Goal: Information Seeking & Learning: Learn about a topic

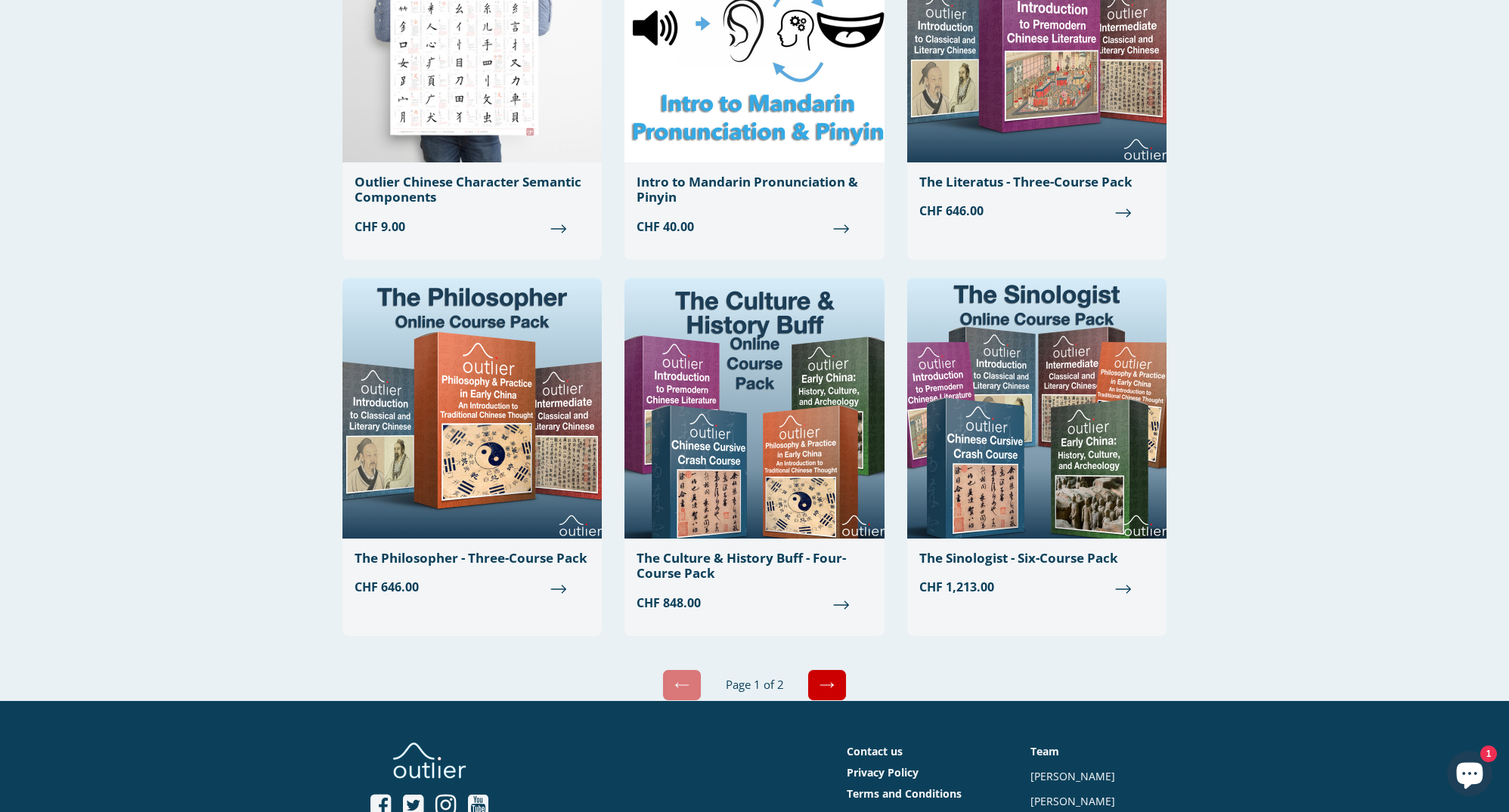
scroll to position [3266, 0]
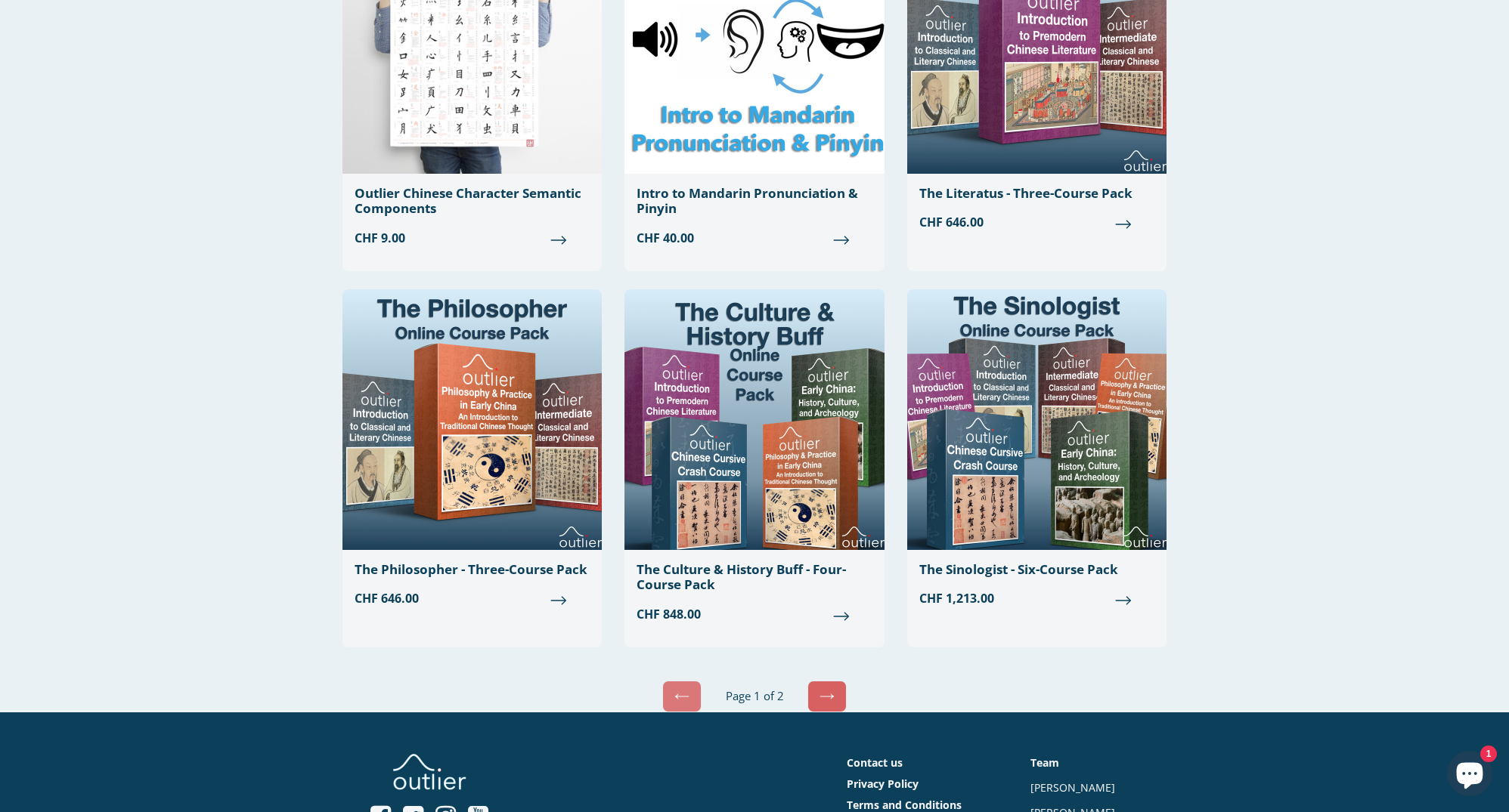
click at [820, 689] on icon at bounding box center [826, 696] width 15 height 15
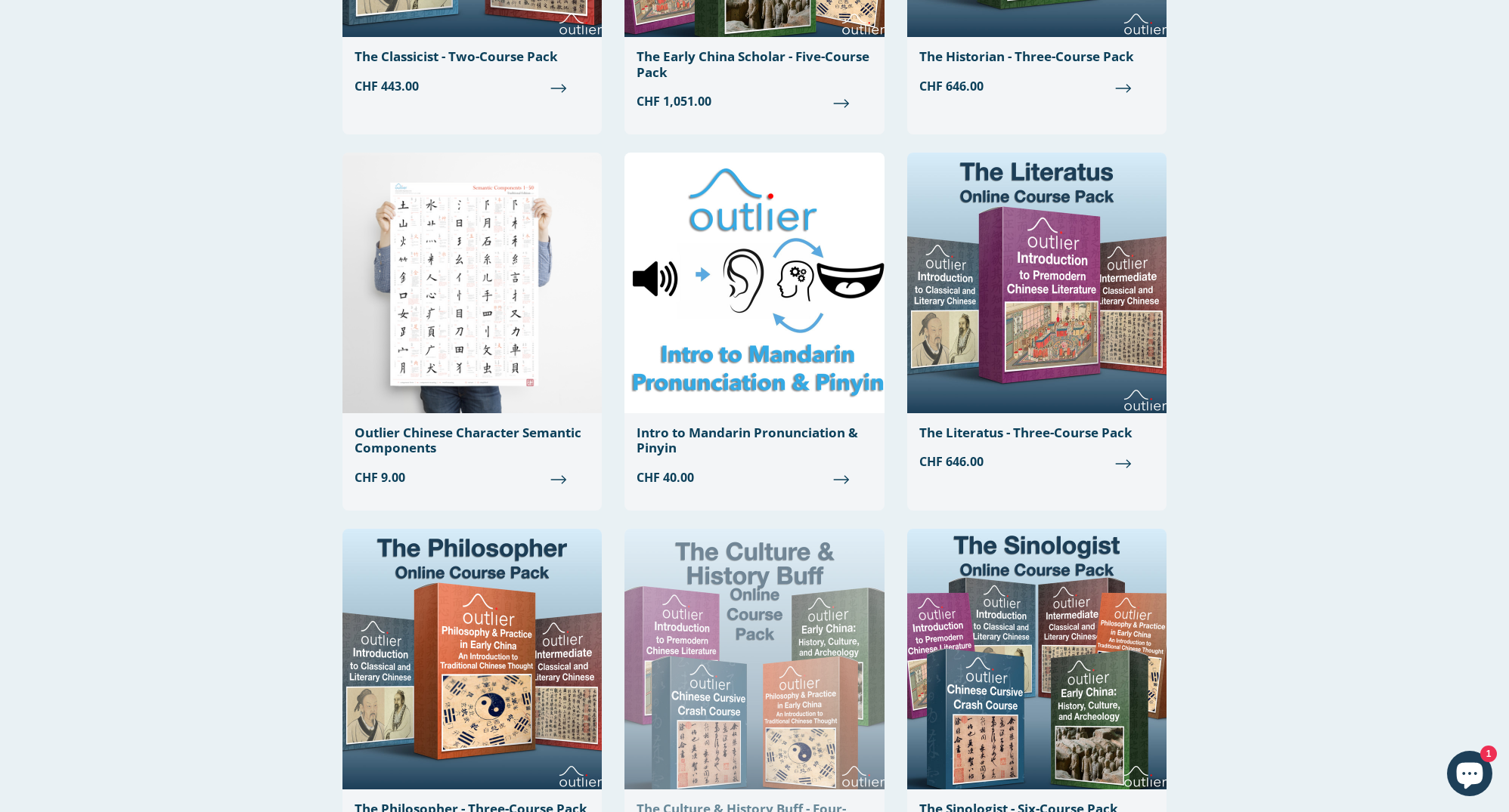
scroll to position [3026, 0]
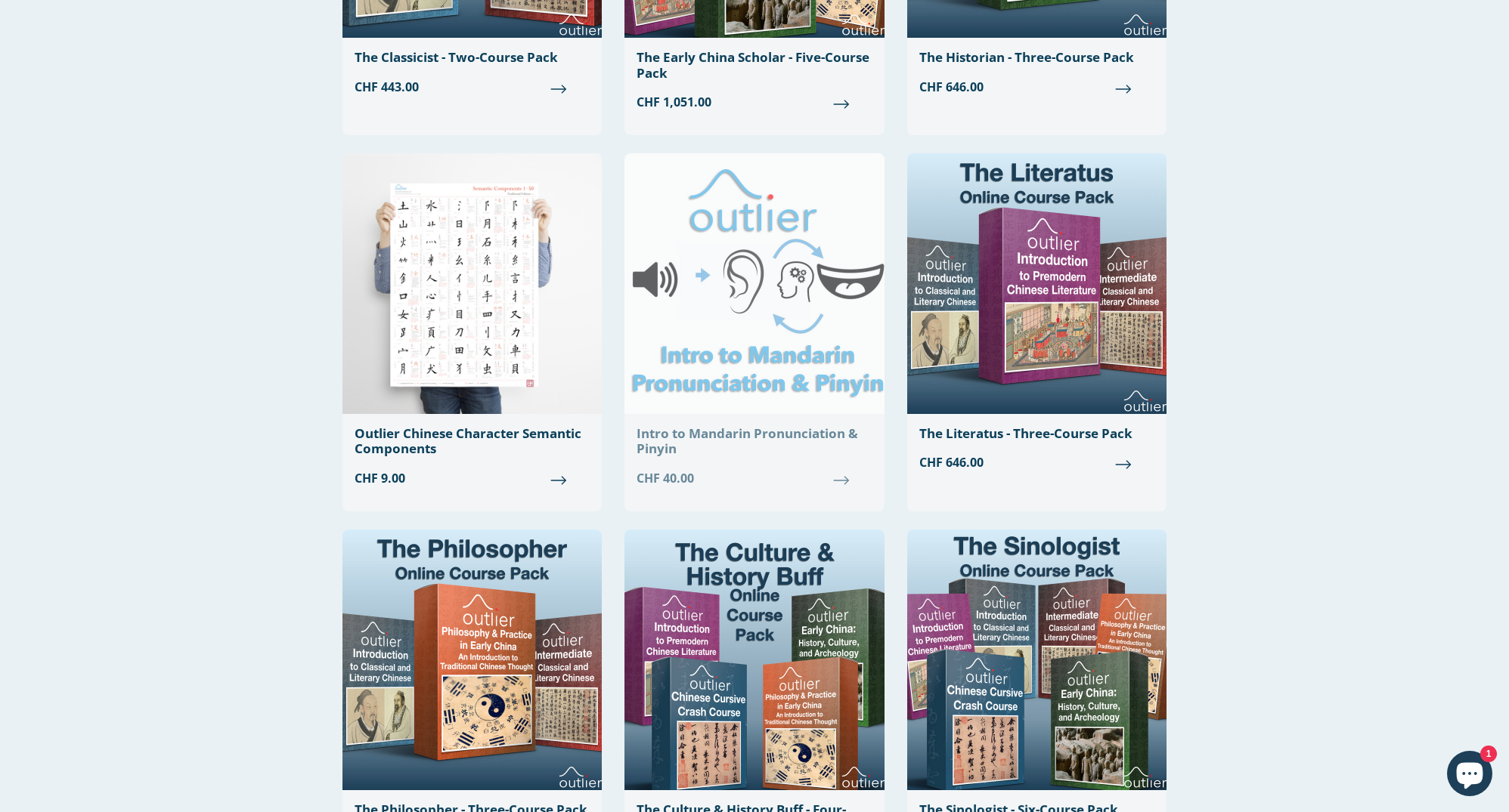
click at [780, 265] on img at bounding box center [754, 283] width 259 height 260
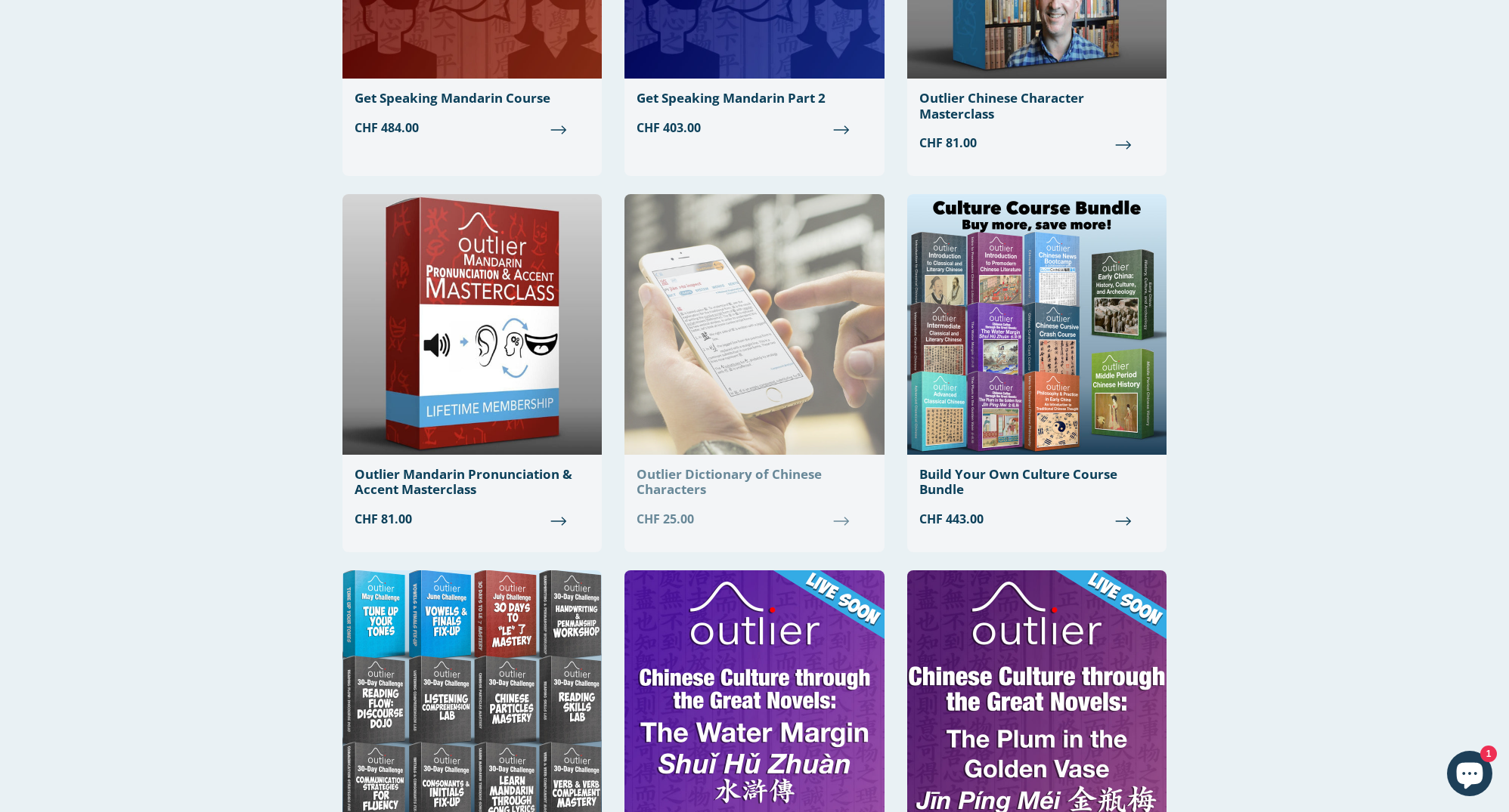
scroll to position [716, 0]
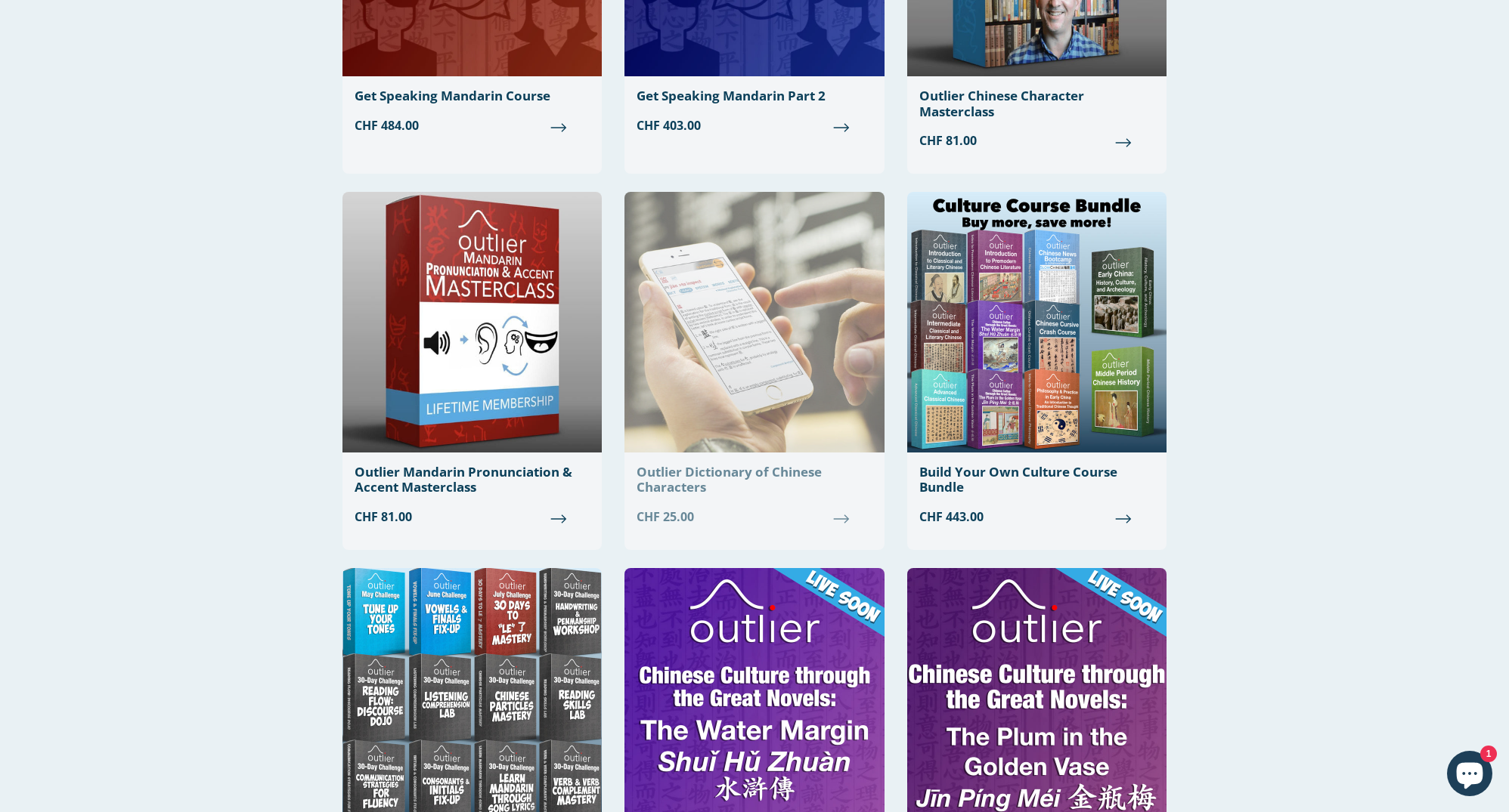
click at [738, 296] on img at bounding box center [754, 321] width 259 height 260
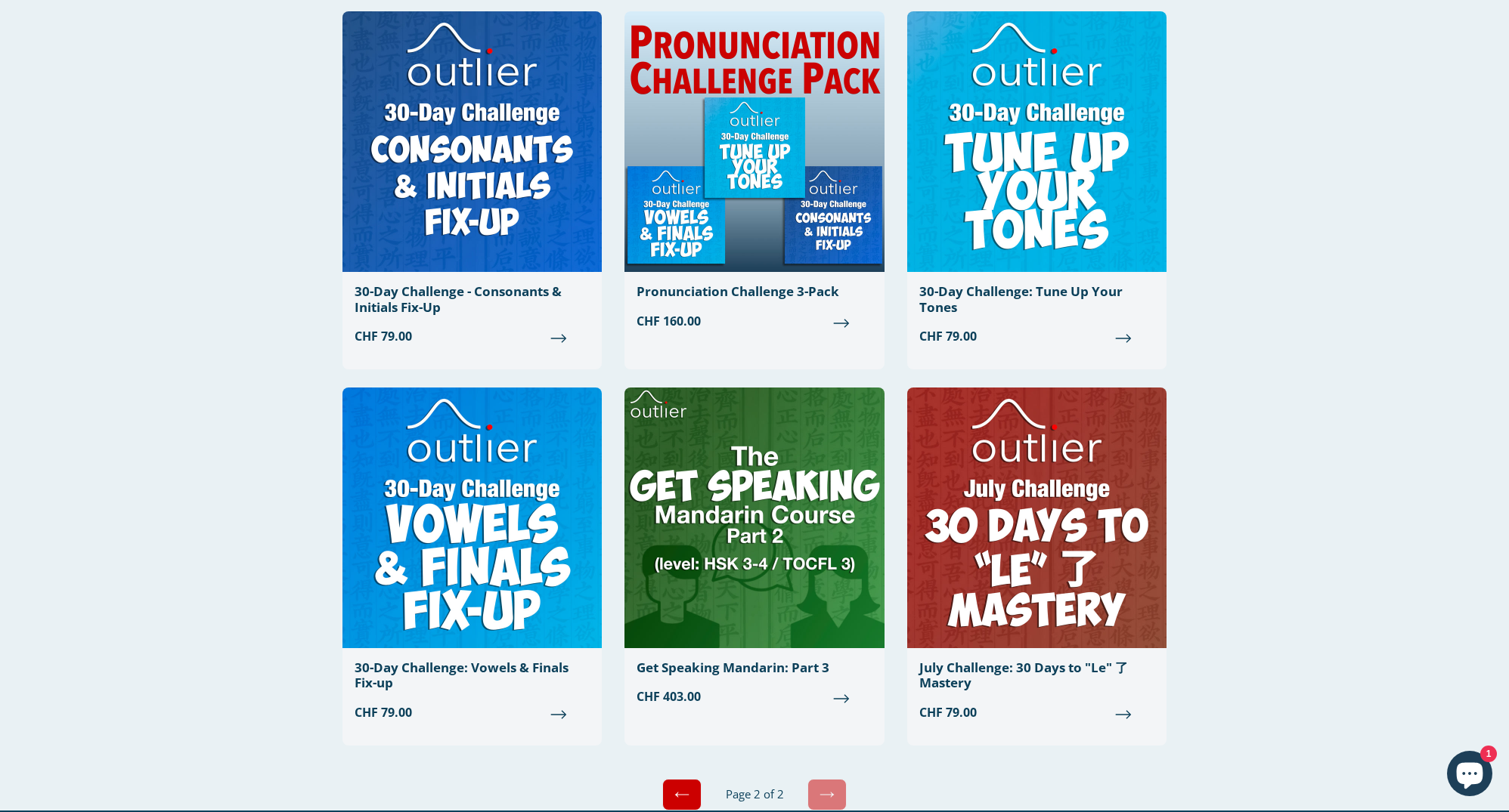
scroll to position [515, 0]
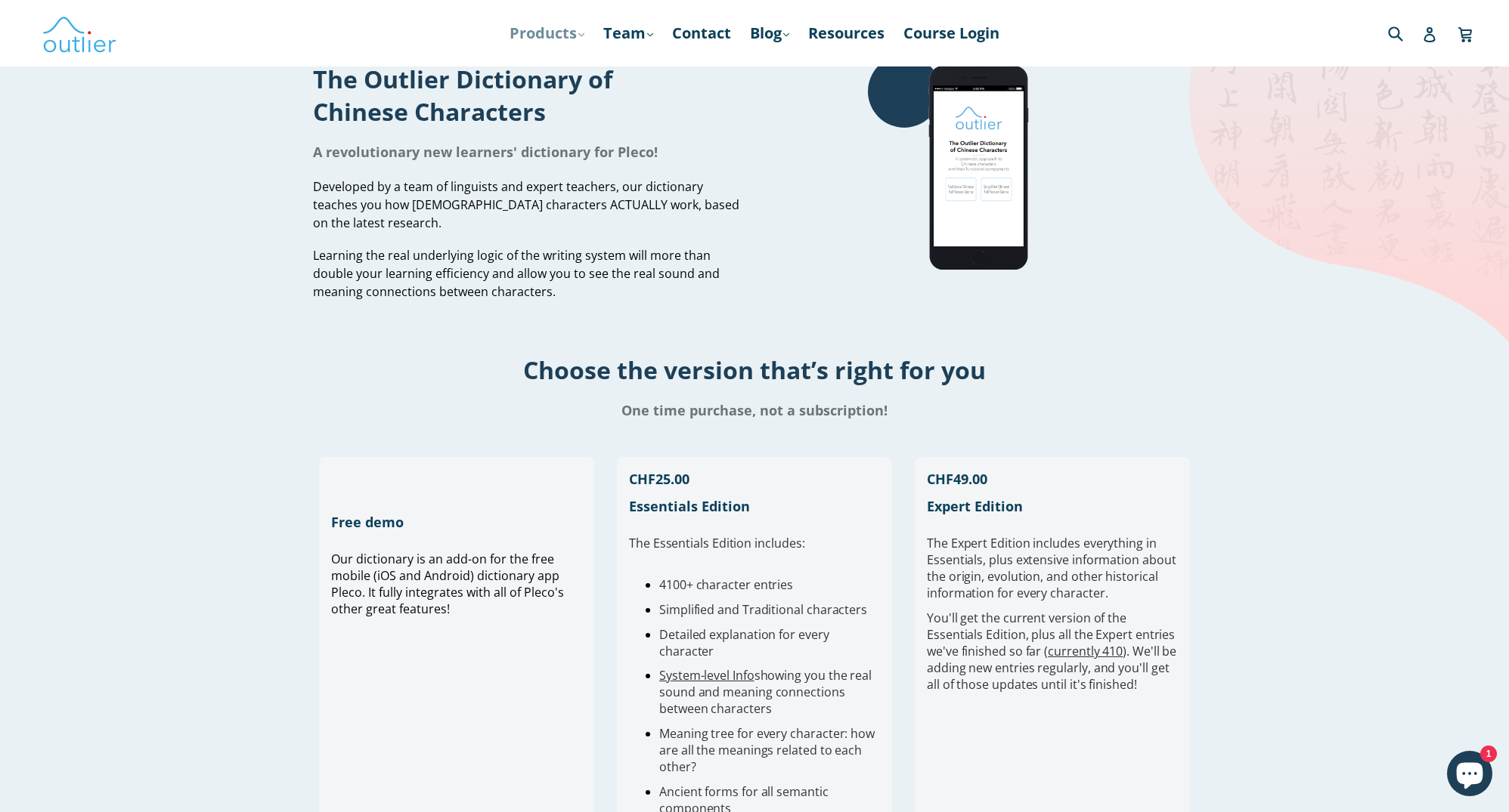
click at [527, 26] on link "Products .cls-1{fill:#231f20} expand" at bounding box center [547, 32] width 90 height 27
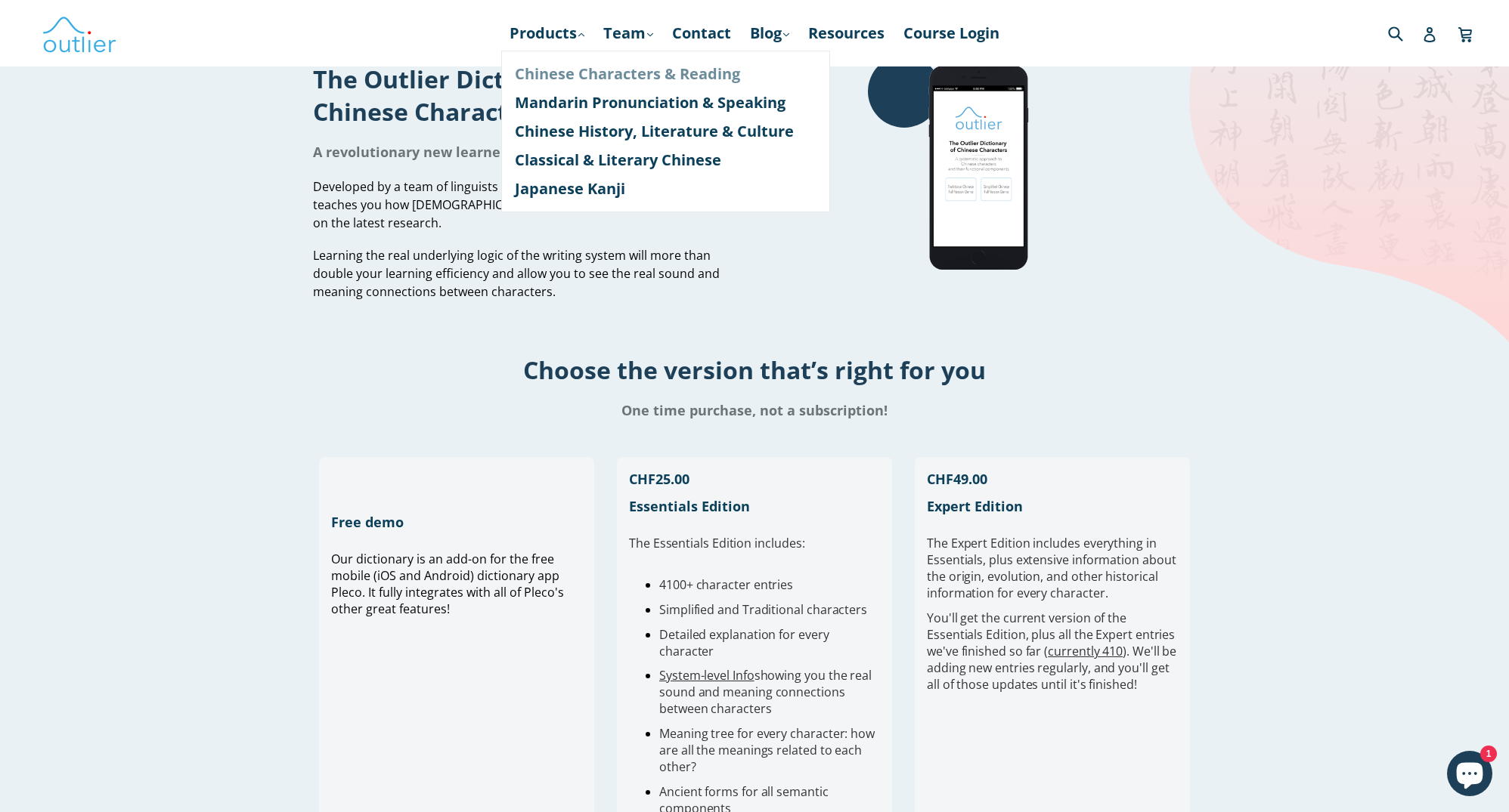
click at [533, 70] on link "Chinese Characters & Reading" at bounding box center [666, 73] width 302 height 29
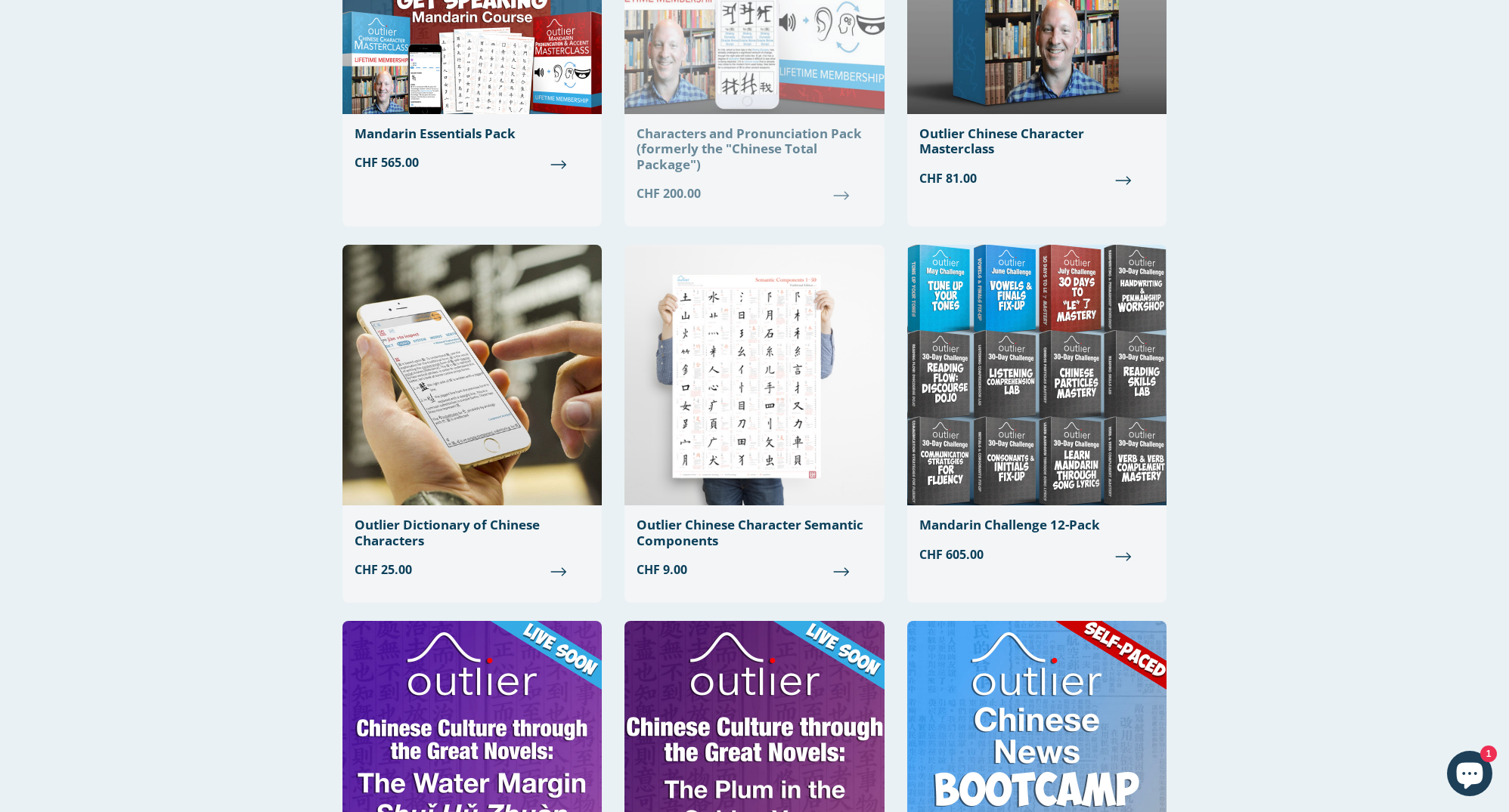
scroll to position [287, 0]
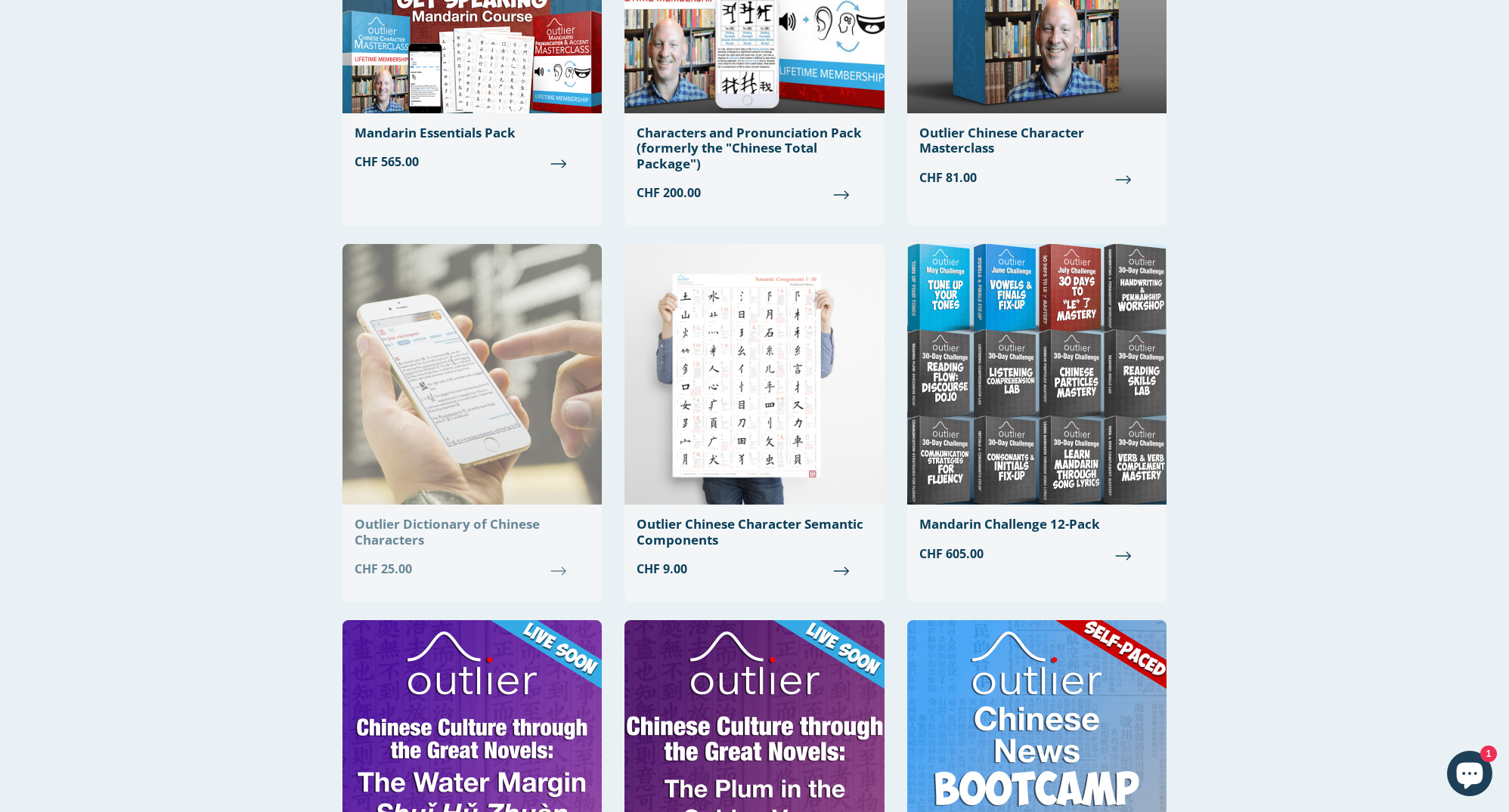
click at [459, 374] on img at bounding box center [472, 374] width 259 height 260
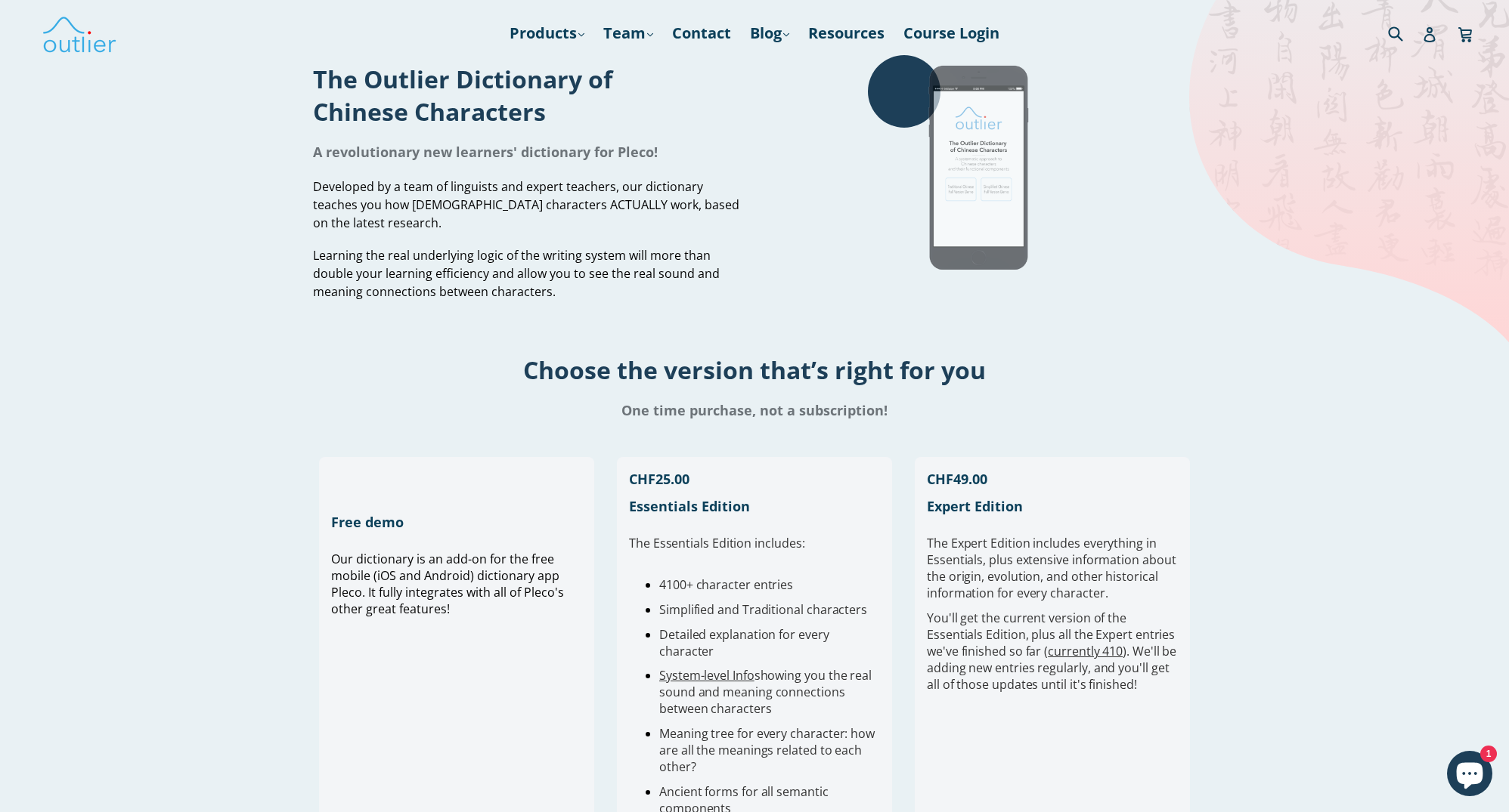
click at [970, 138] on img at bounding box center [981, 169] width 227 height 227
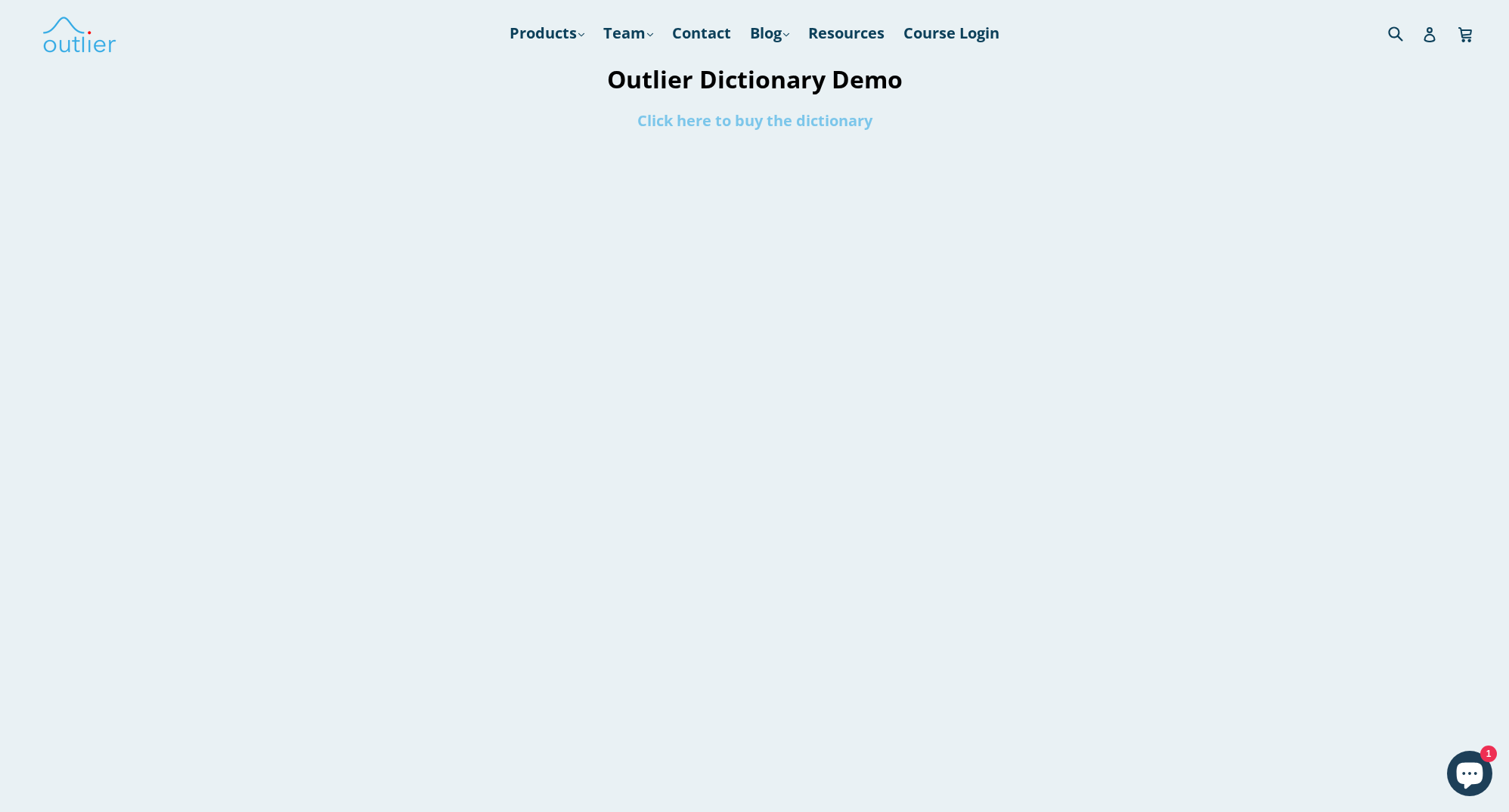
click at [769, 119] on link "Click here to buy the dictionary" at bounding box center [755, 120] width 235 height 20
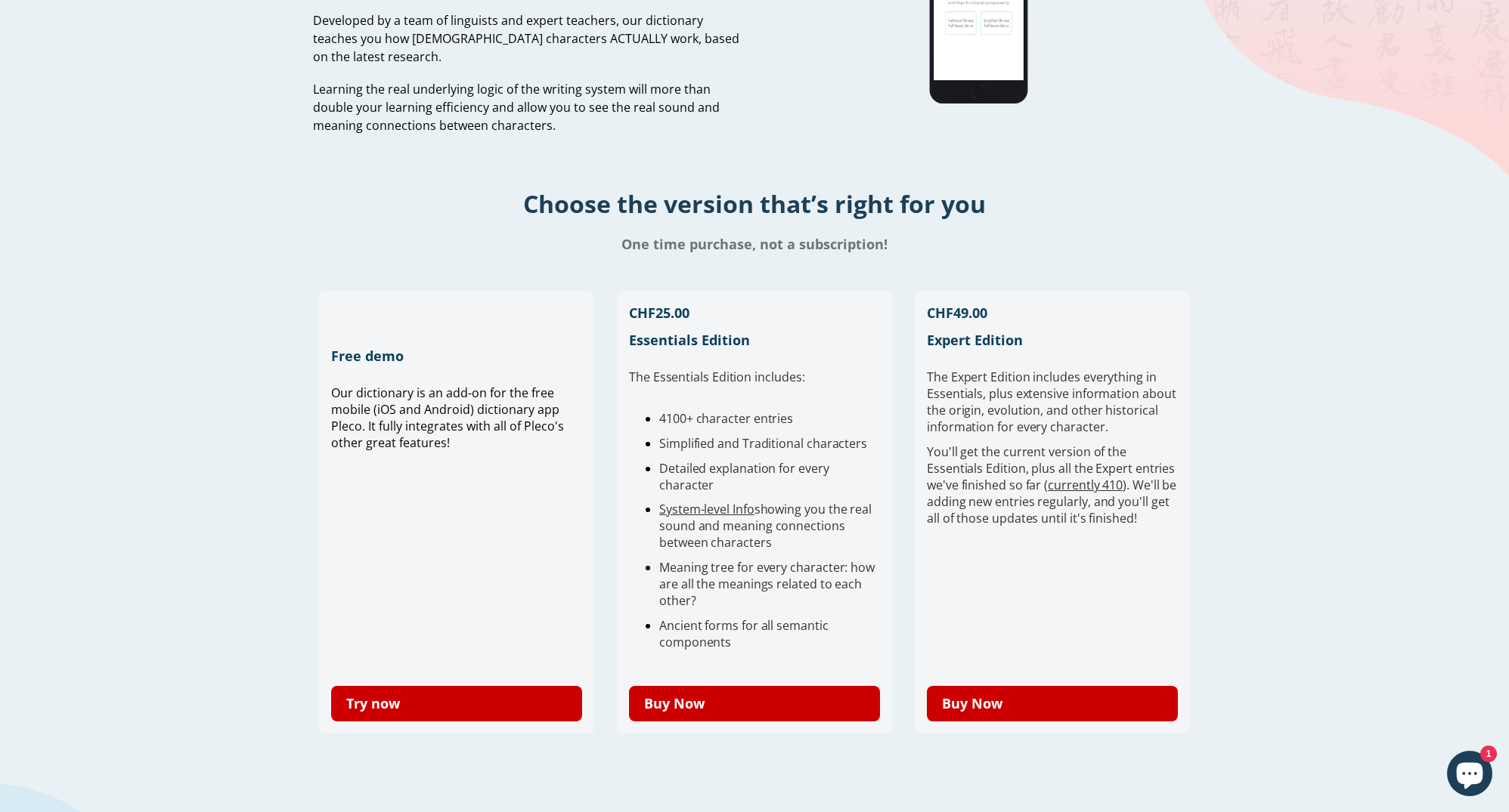
scroll to position [167, 0]
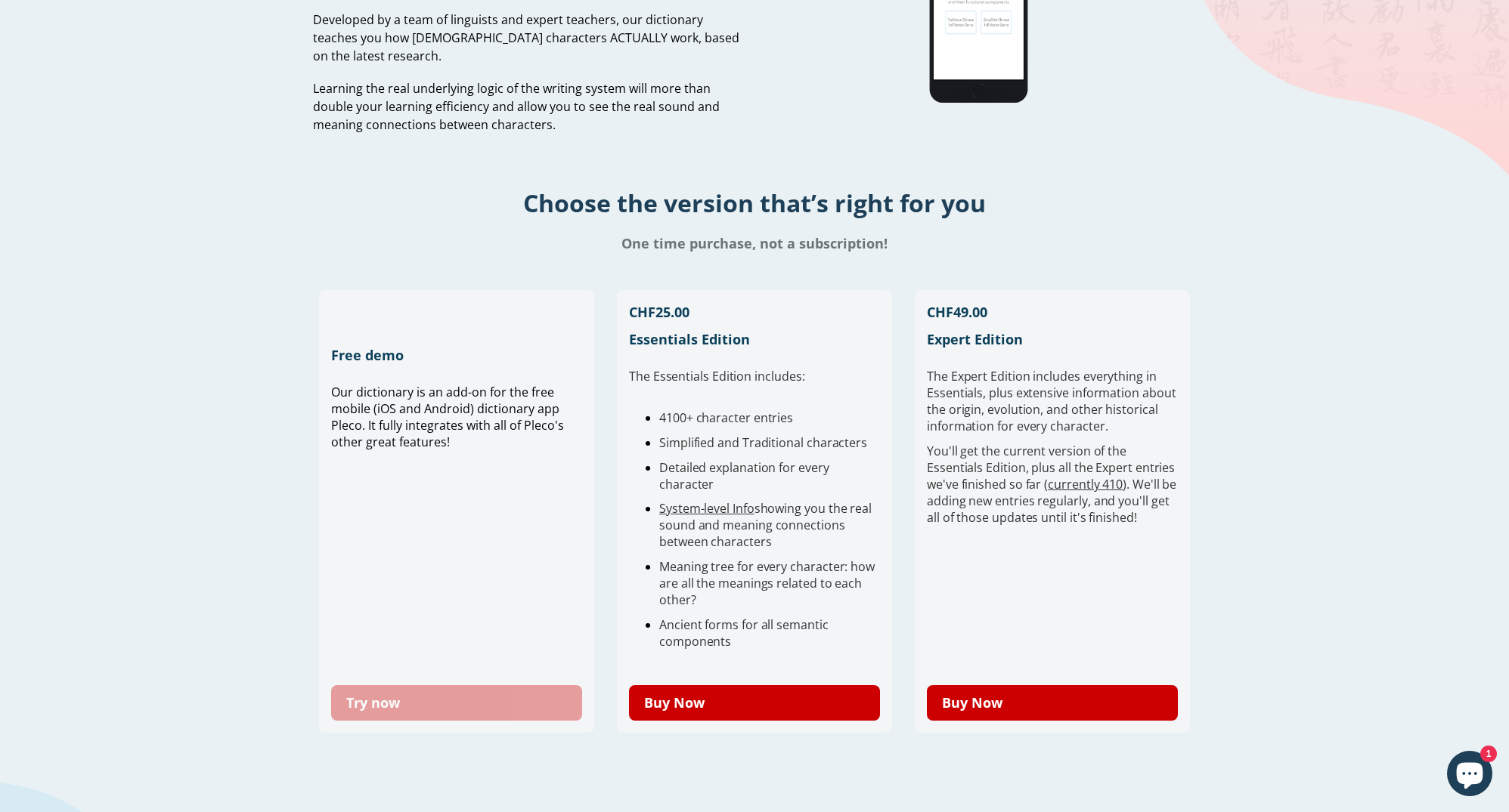
click at [408, 695] on link "Try now" at bounding box center [456, 703] width 251 height 35
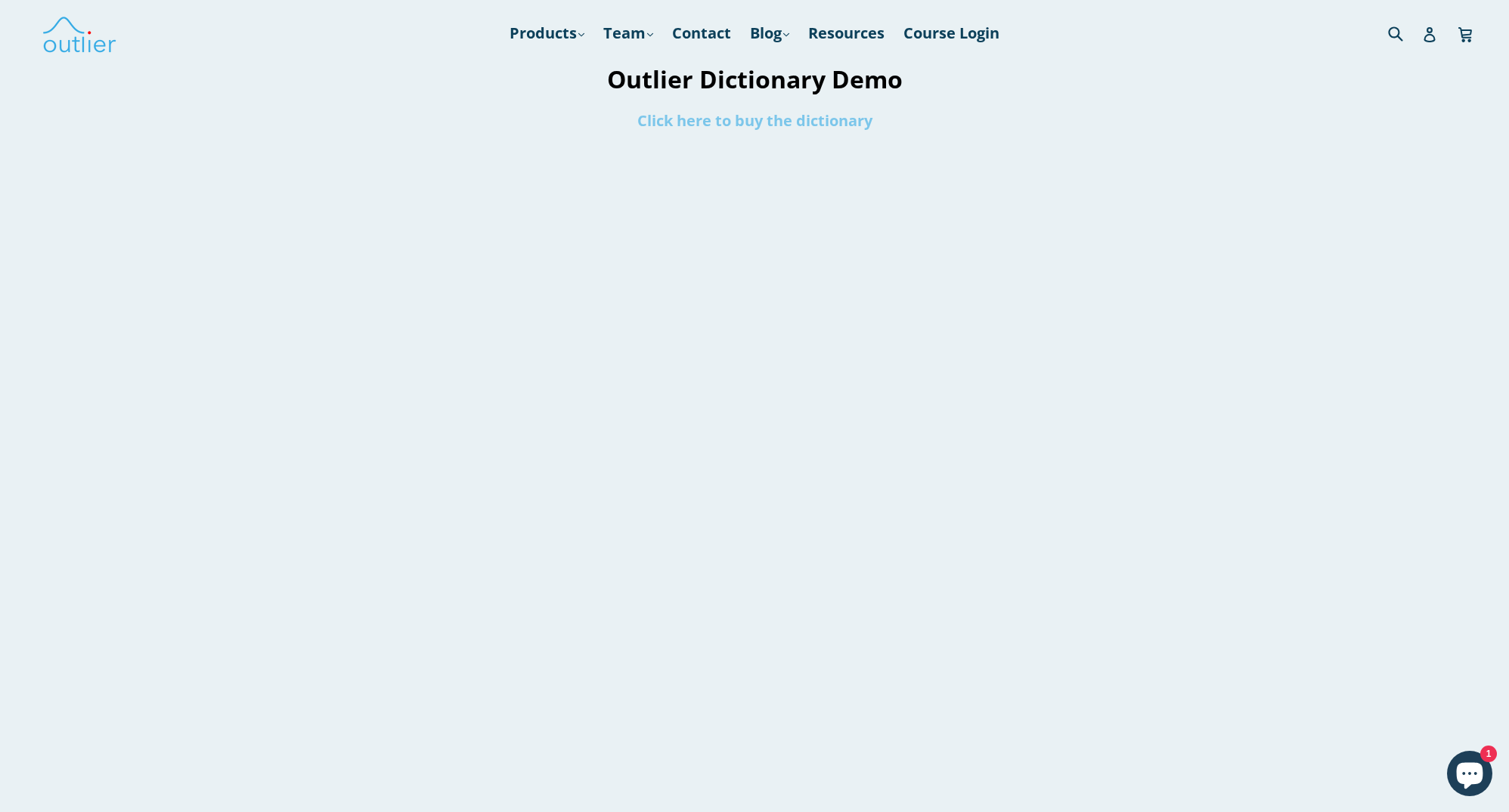
click at [662, 127] on link "Click here to buy the dictionary" at bounding box center [755, 120] width 235 height 20
